Goal: Check status: Check status

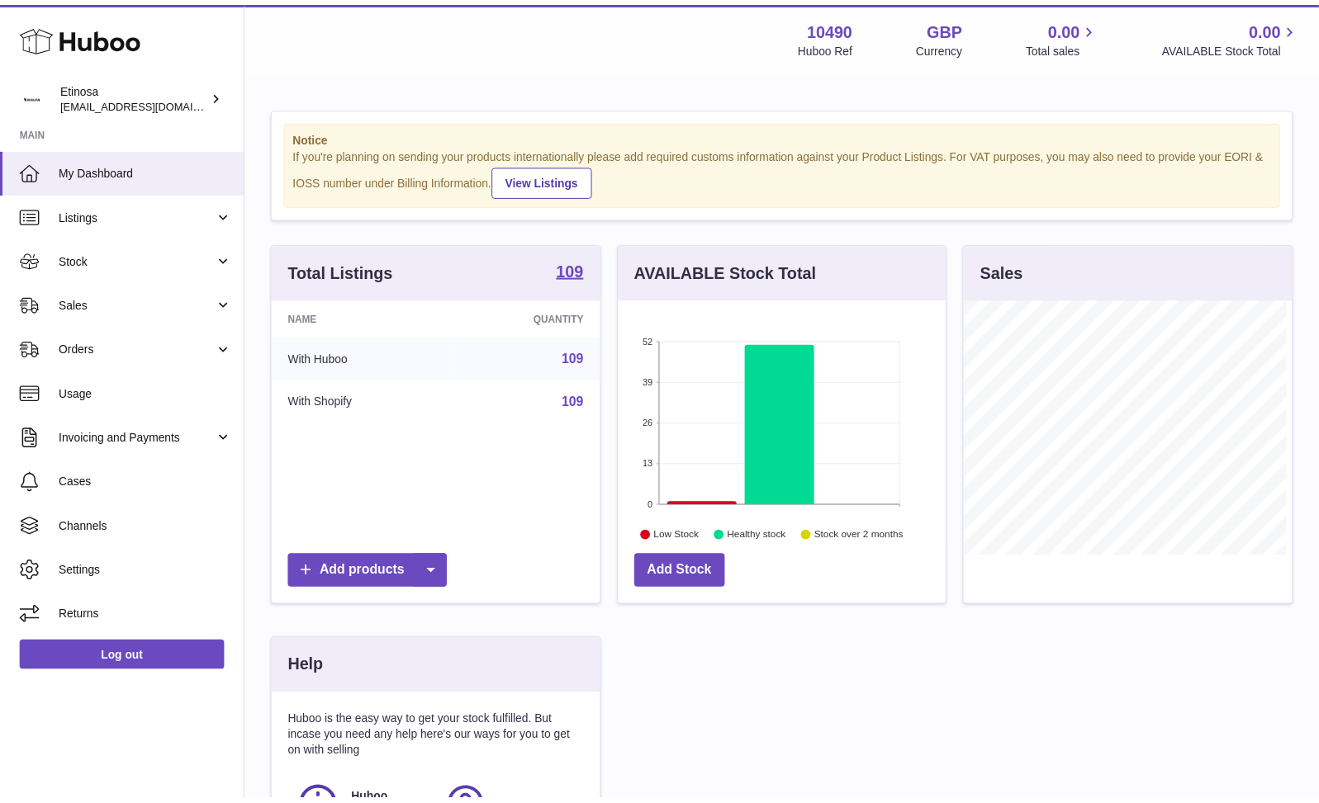
scroll to position [257, 333]
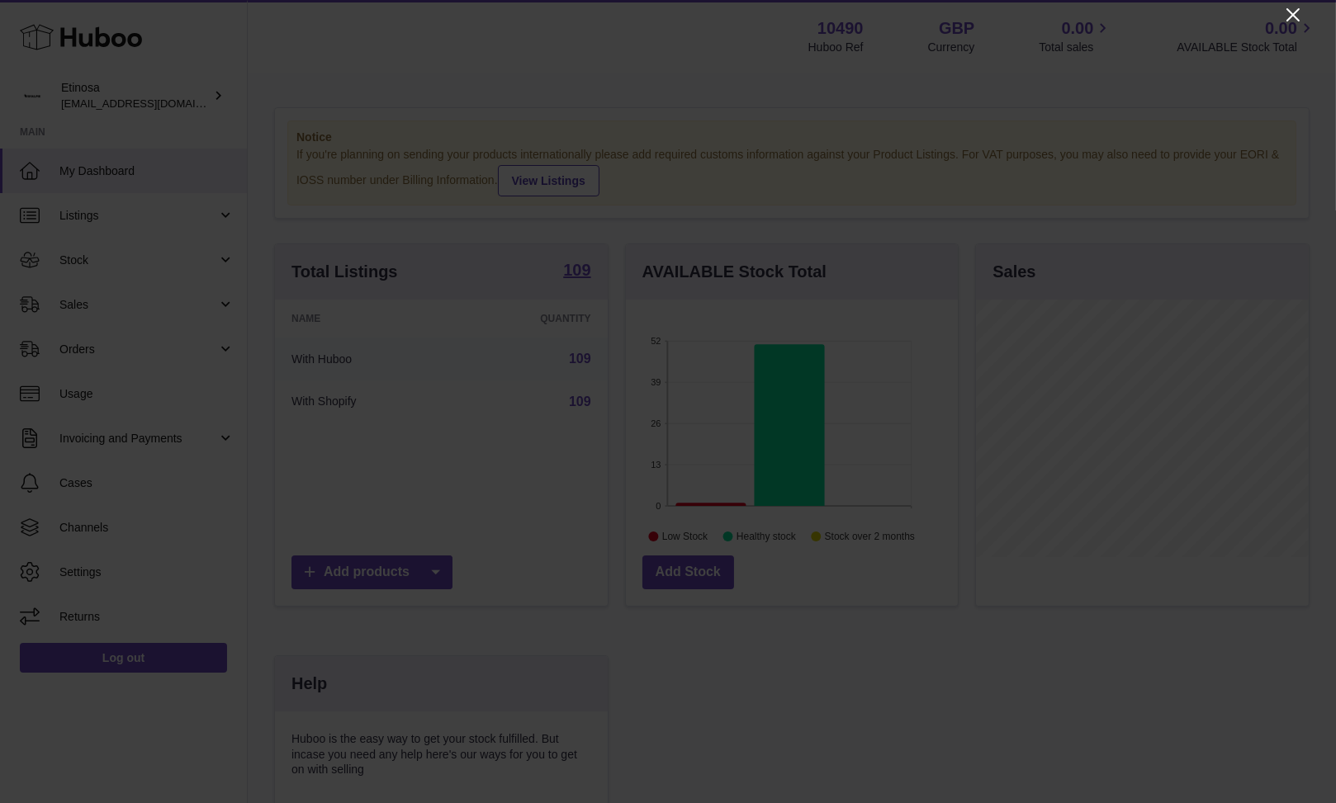
click at [1288, 16] on icon "Close" at bounding box center [1293, 15] width 20 height 20
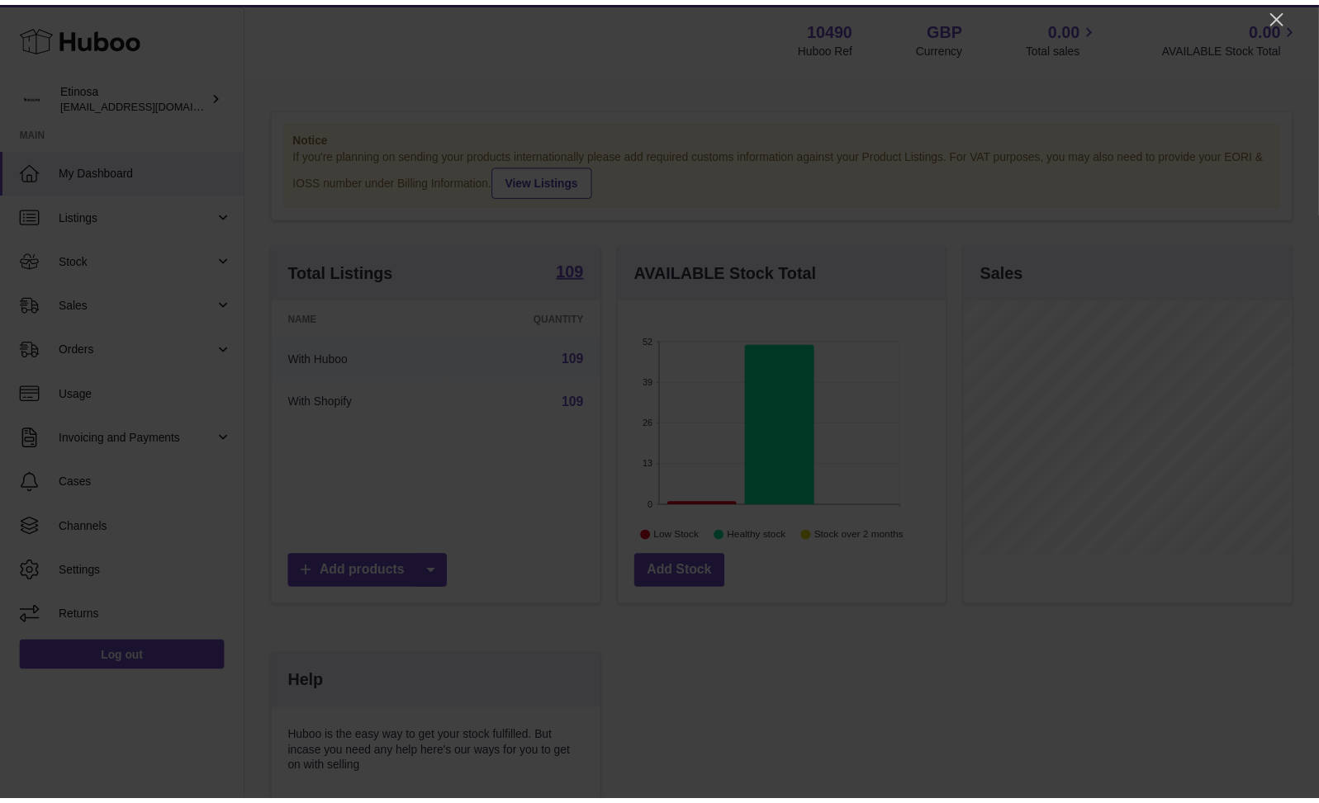
scroll to position [825370, 825301]
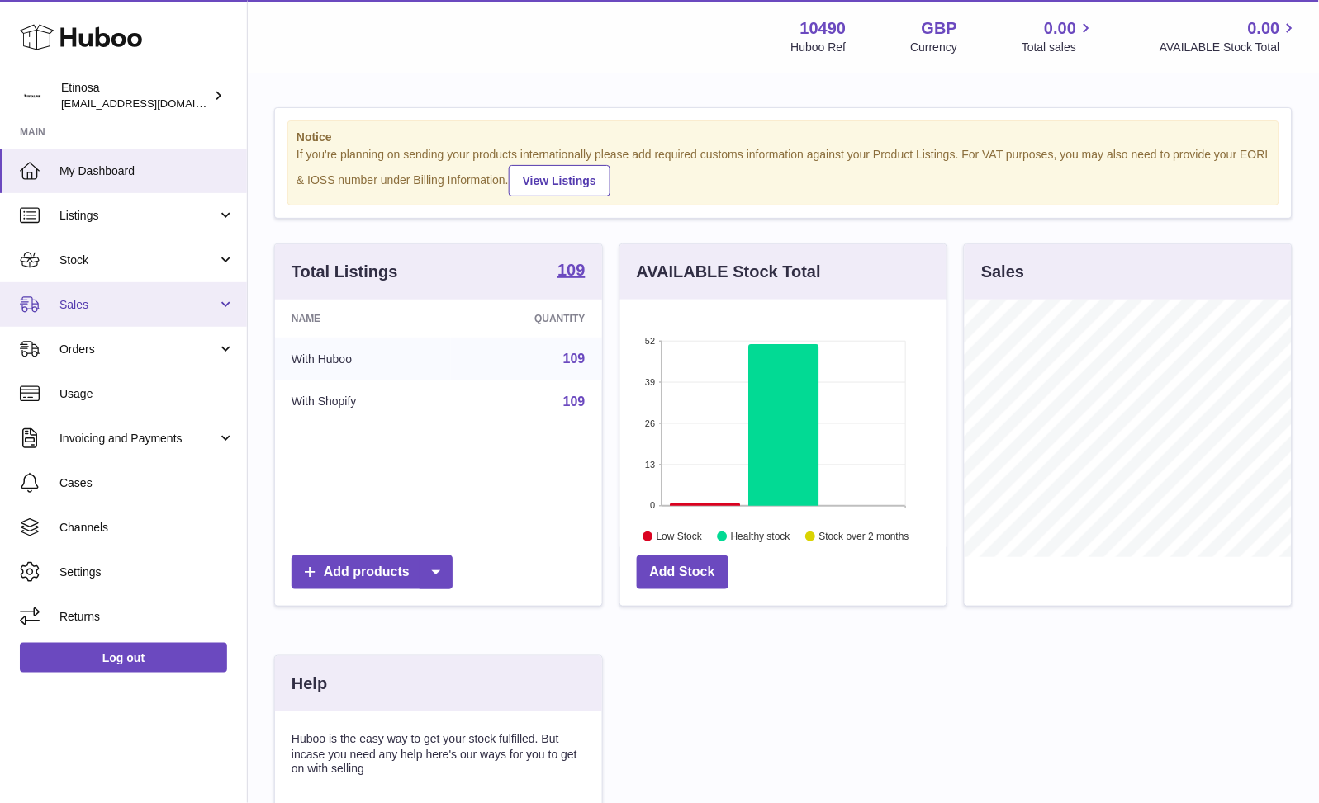
click at [116, 304] on span "Sales" at bounding box center [138, 305] width 158 height 16
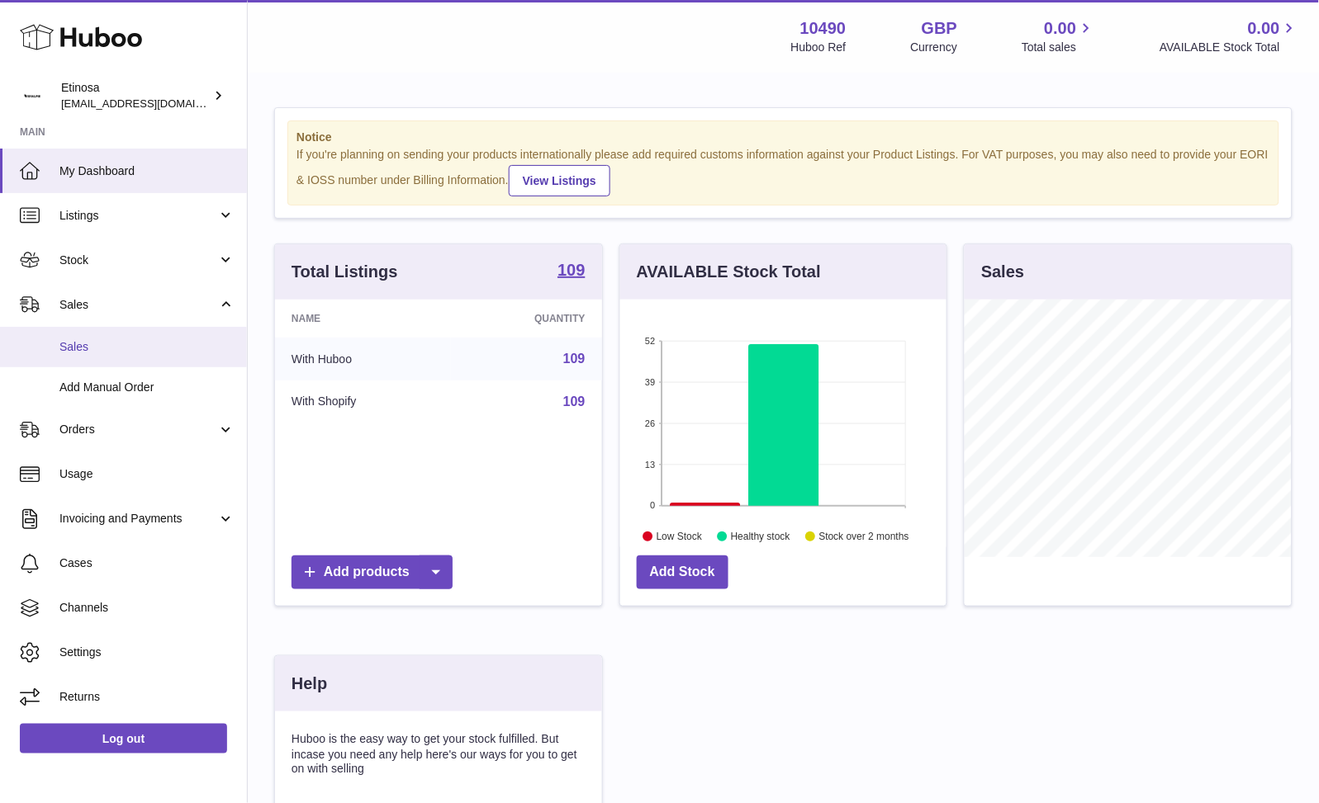
click at [104, 344] on span "Sales" at bounding box center [146, 347] width 175 height 16
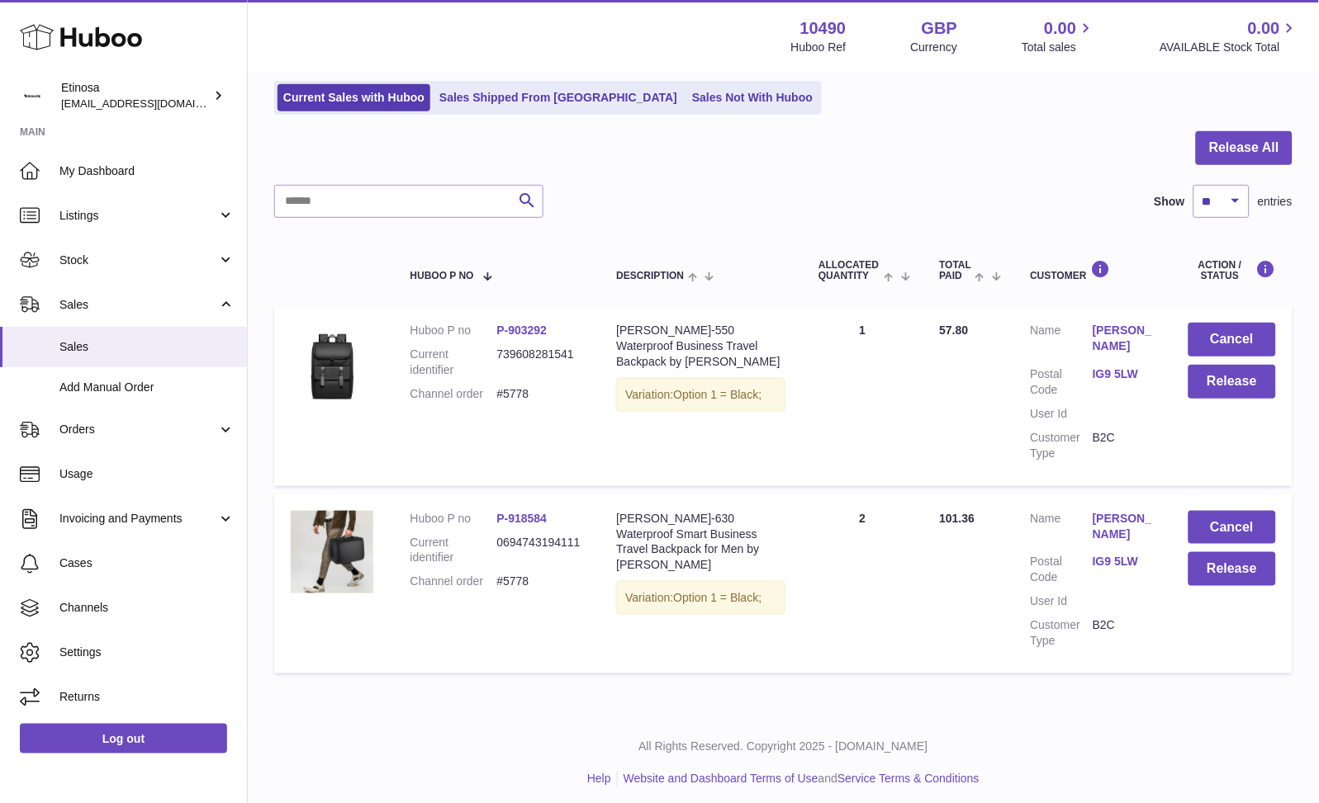
scroll to position [116, 0]
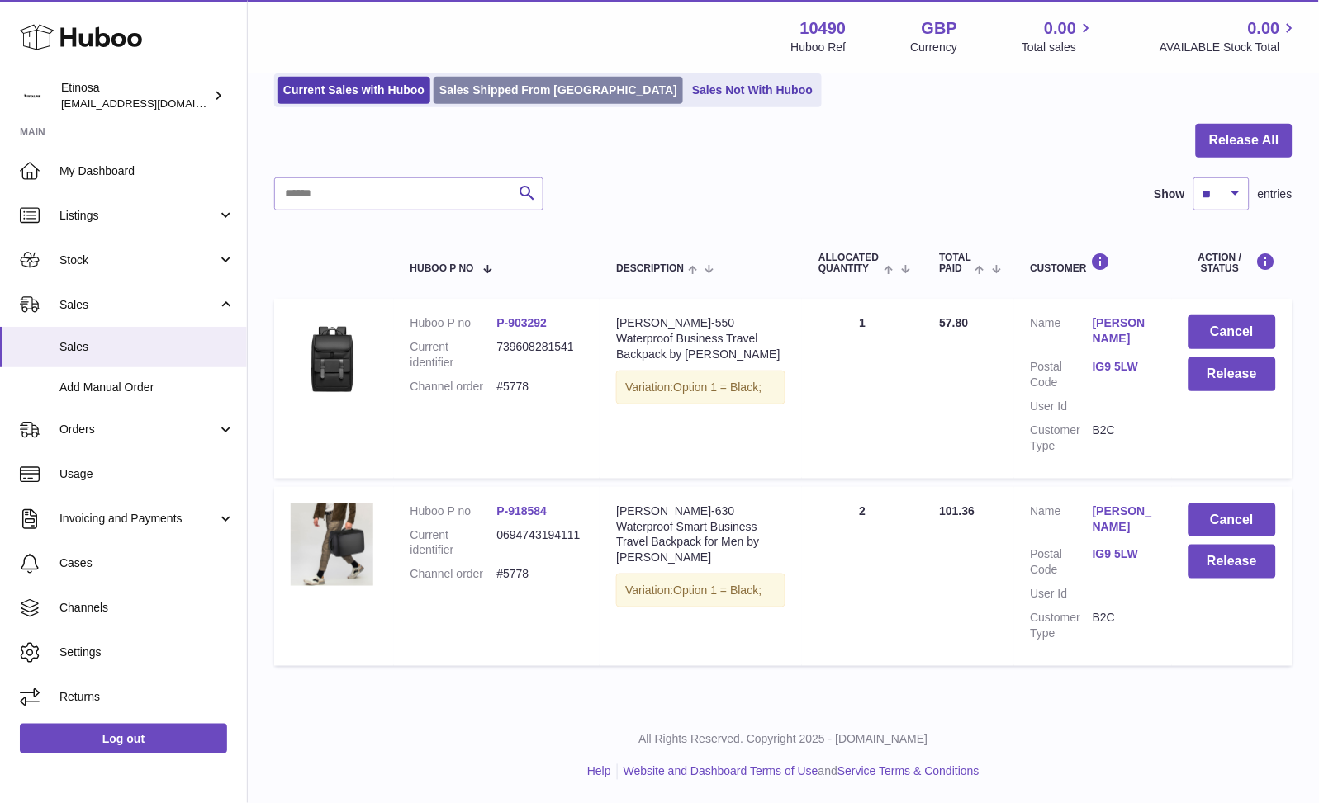
click at [525, 91] on link "Sales Shipped From [GEOGRAPHIC_DATA]" at bounding box center [557, 90] width 249 height 27
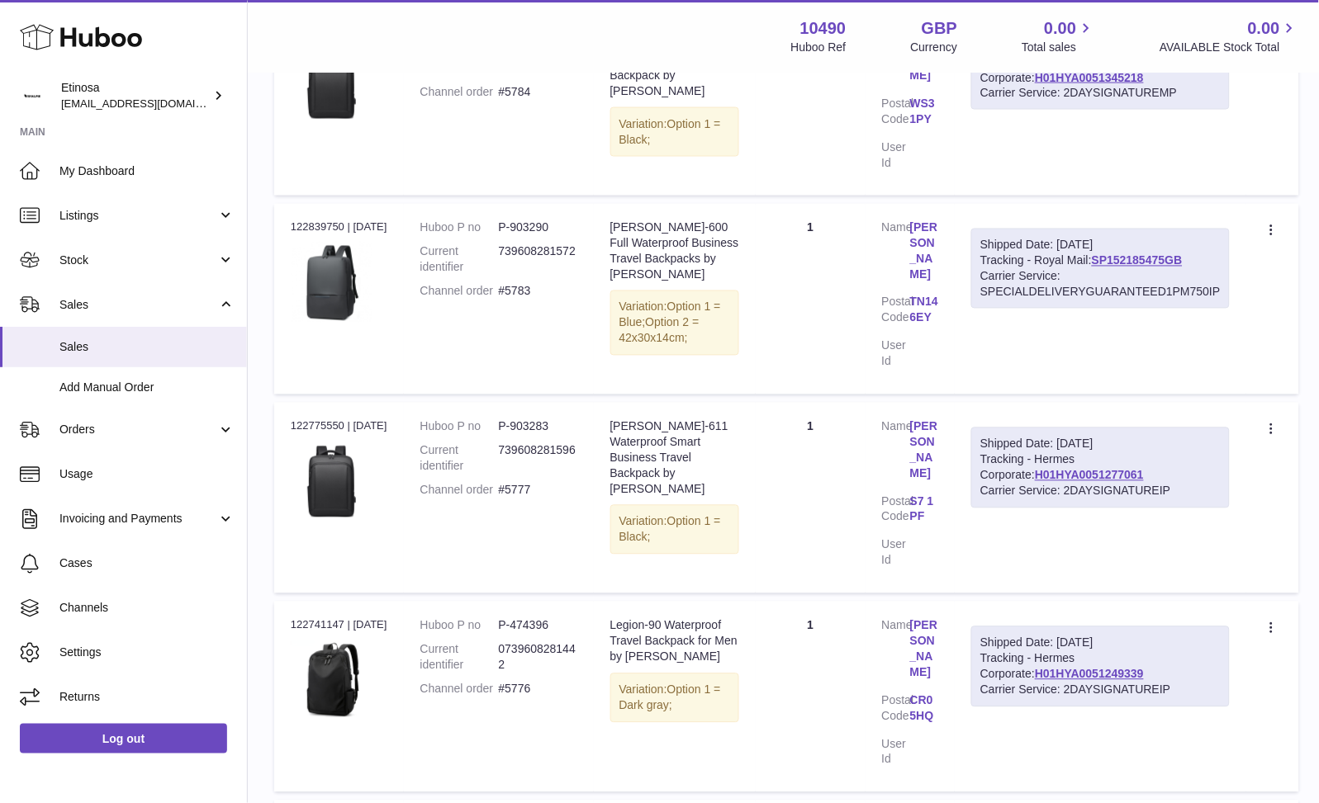
scroll to position [550, 0]
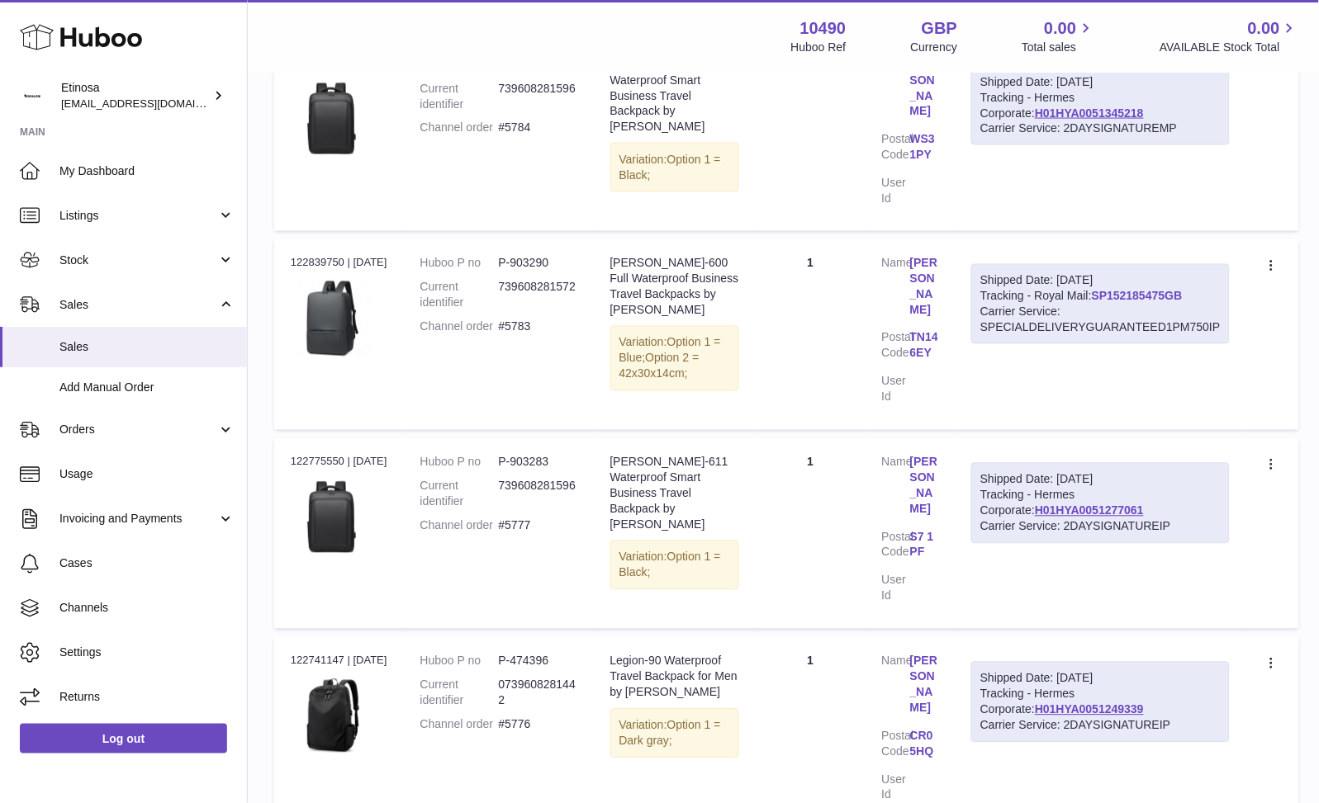
drag, startPoint x: 1193, startPoint y: 279, endPoint x: 1091, endPoint y: 277, distance: 102.4
click at [1091, 277] on div "Shipped Date: 14th Aug 2025 Tracking - Royal Mail: SP152185475GB Carrier Servic…" at bounding box center [1100, 304] width 258 height 81
copy link "SP152185475GB"
click at [1165, 382] on td "Shipped Date: 14th Aug 2025 Tracking - Royal Mail: SP152185475GB Carrier Servic…" at bounding box center [1099, 334] width 291 height 191
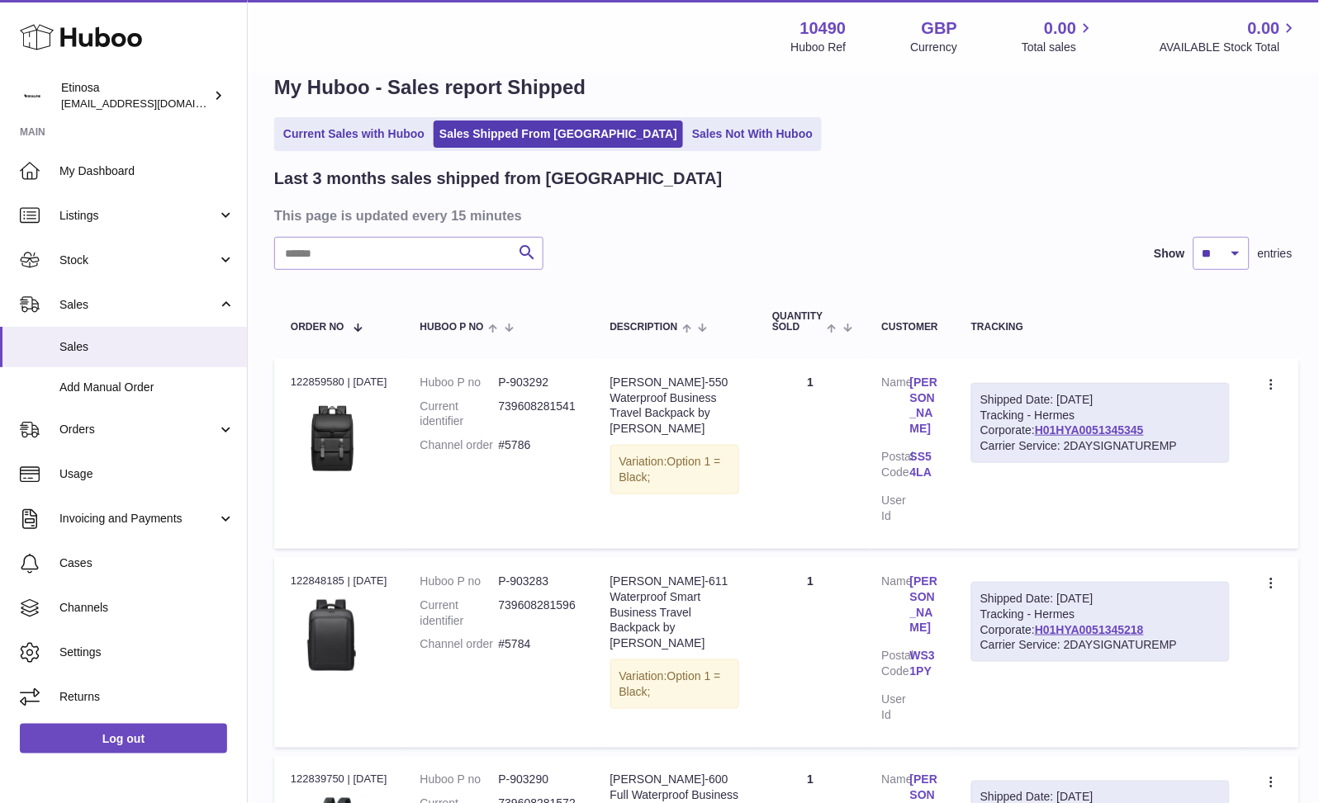
scroll to position [0, 0]
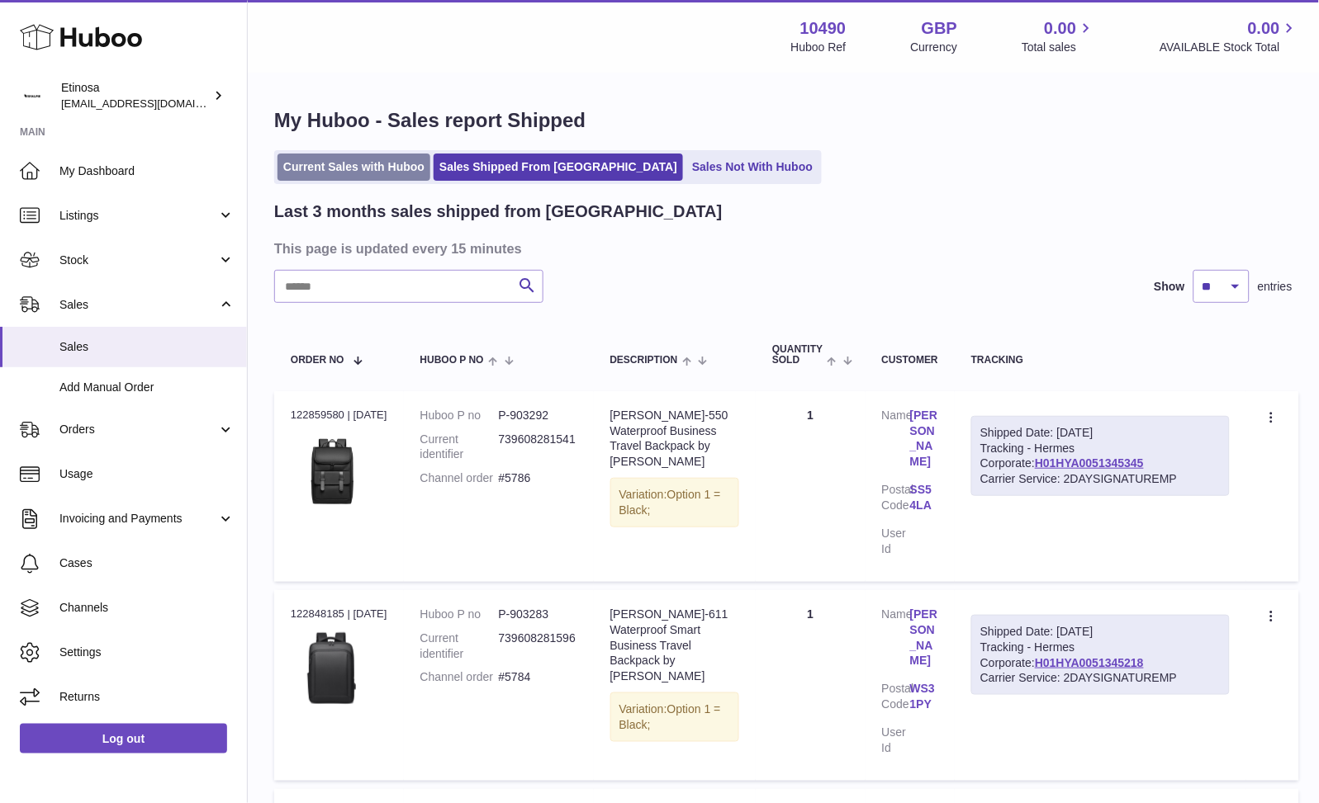
click at [329, 167] on link "Current Sales with Huboo" at bounding box center [353, 167] width 153 height 27
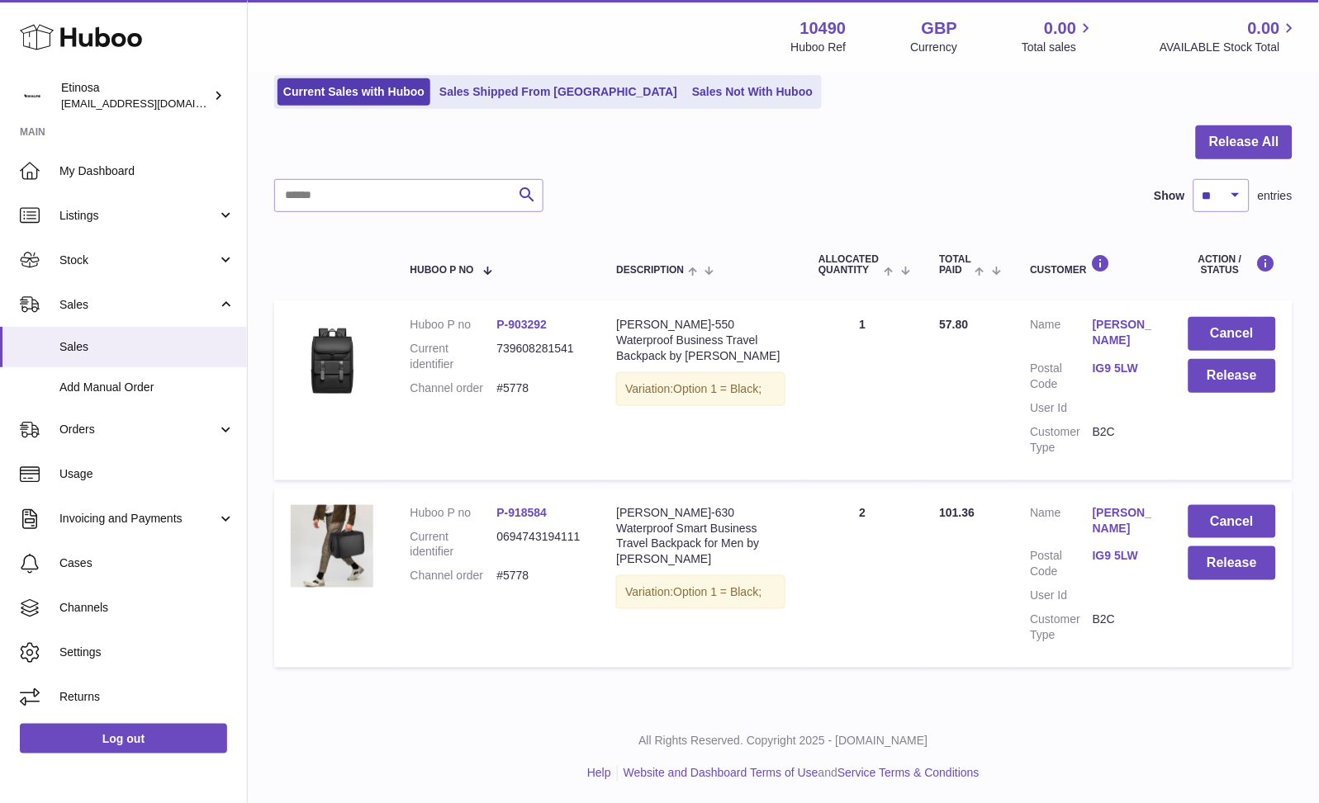
scroll to position [116, 0]
